Goal: Task Accomplishment & Management: Use online tool/utility

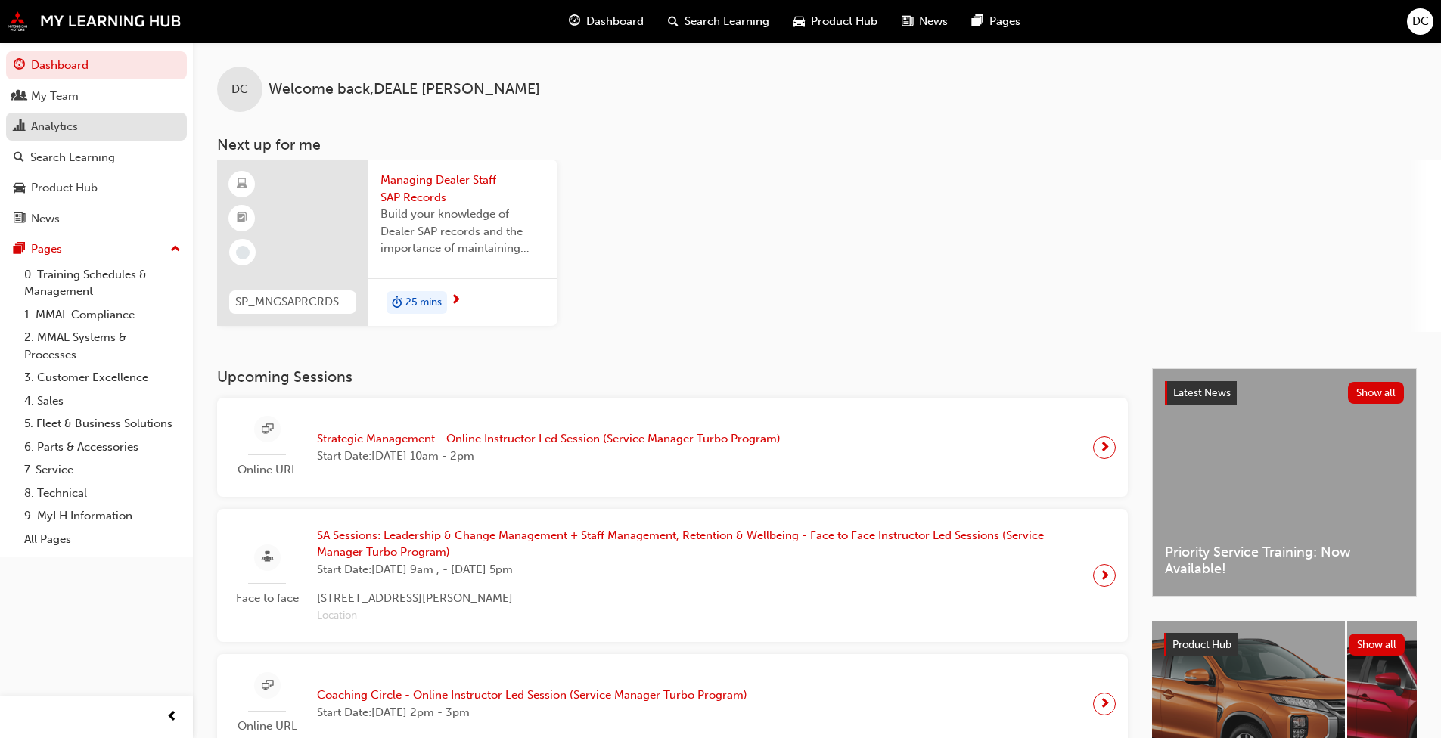
click at [79, 129] on div "Analytics" at bounding box center [97, 126] width 166 height 19
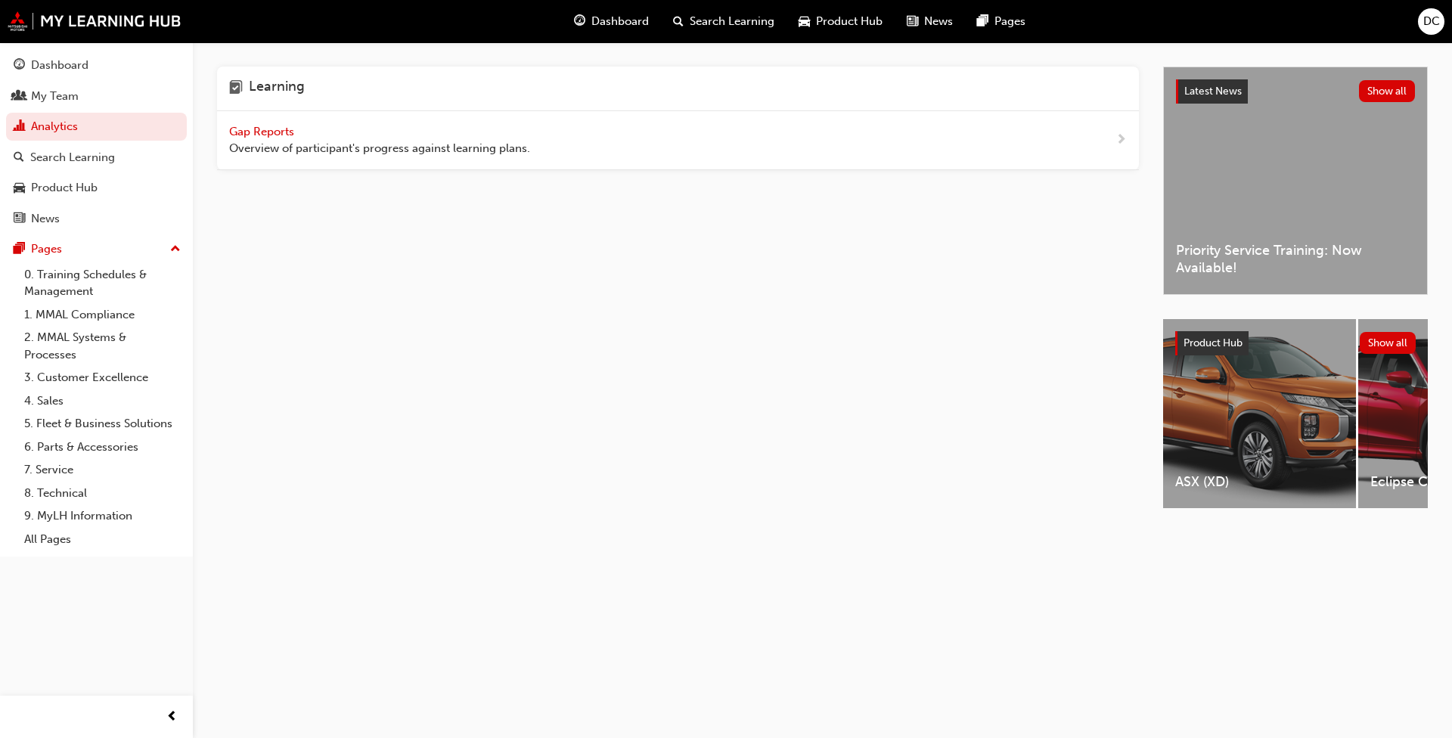
click at [247, 129] on span "Gap Reports" at bounding box center [263, 132] width 68 height 14
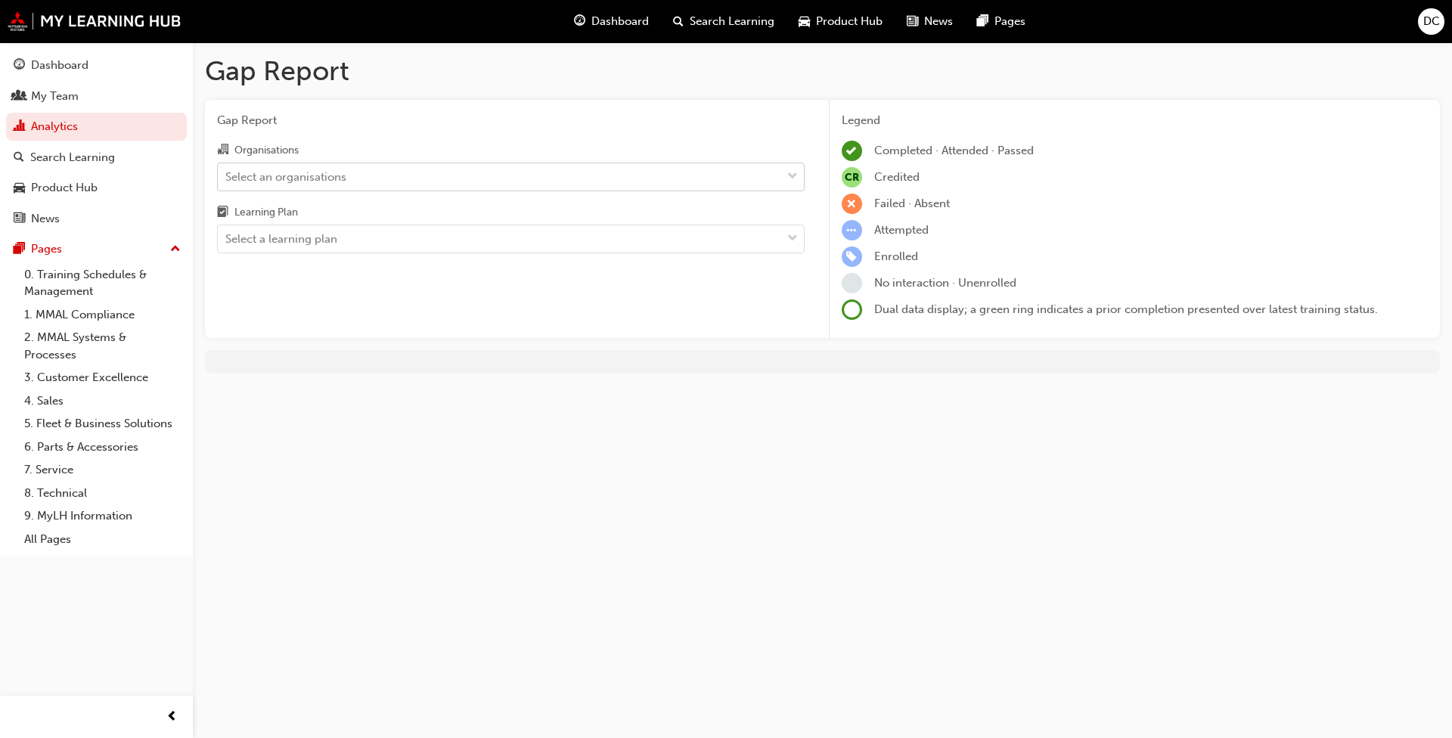
click at [791, 173] on span "down-icon" at bounding box center [792, 177] width 11 height 20
click at [227, 173] on input "Organisations Select an organisations" at bounding box center [226, 175] width 2 height 13
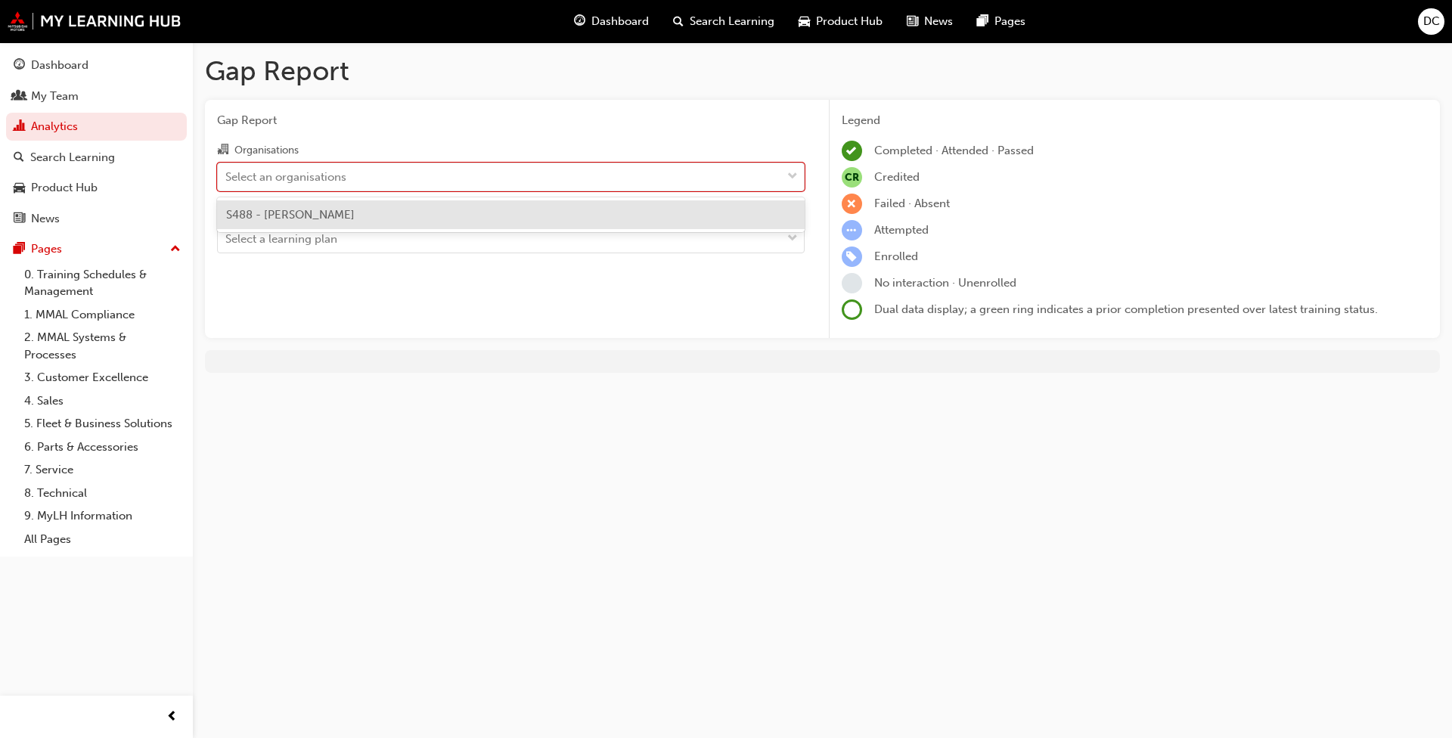
click at [428, 216] on div "S488 - [PERSON_NAME]" at bounding box center [511, 214] width 588 height 29
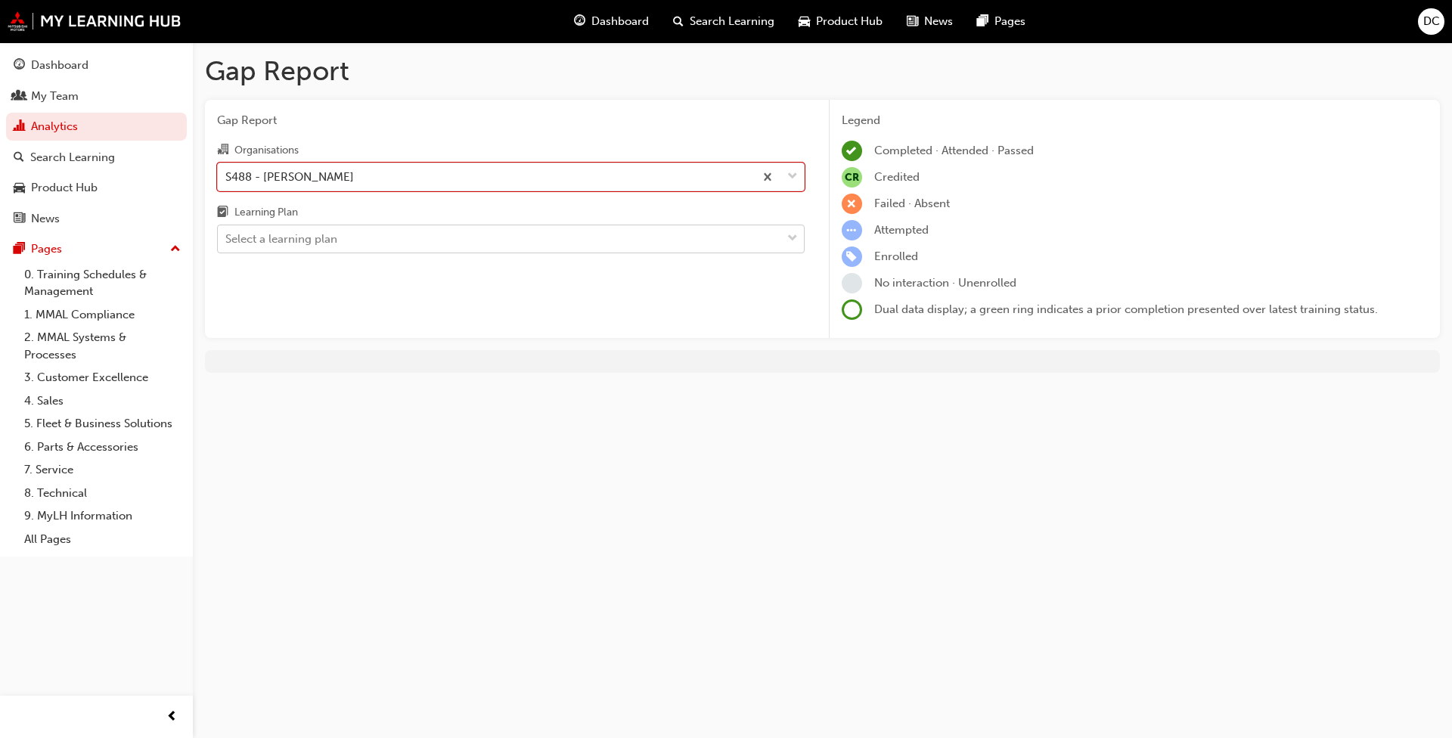
click at [789, 238] on span "down-icon" at bounding box center [792, 239] width 11 height 20
click at [227, 238] on input "Learning Plan Select a learning plan" at bounding box center [226, 238] width 2 height 13
